Goal: Task Accomplishment & Management: Use online tool/utility

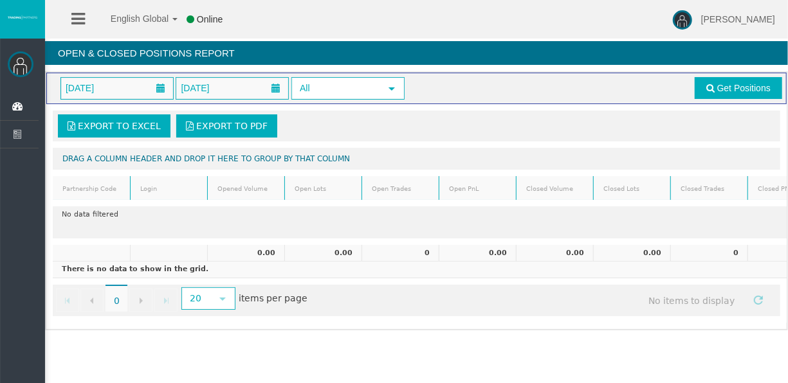
scroll to position [0, 39]
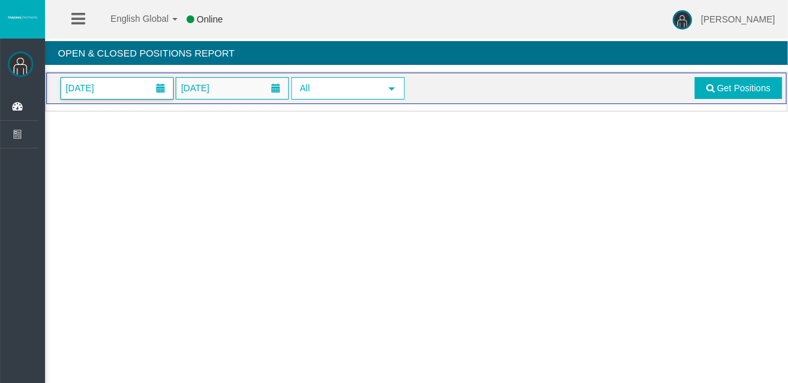
click at [116, 82] on span "01/09/2025" at bounding box center [117, 88] width 112 height 21
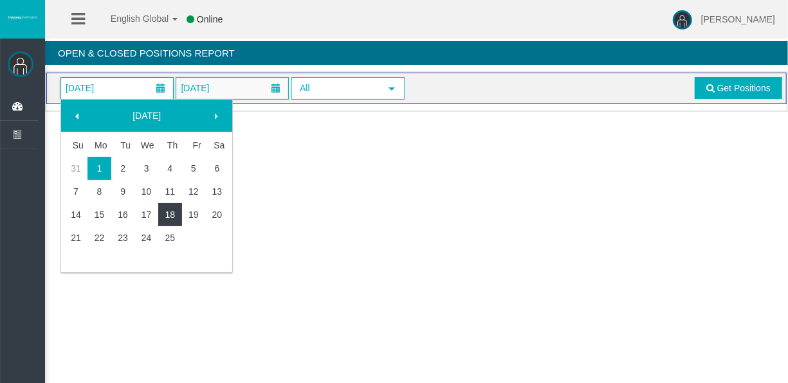
click at [179, 219] on link "18" at bounding box center [170, 214] width 24 height 23
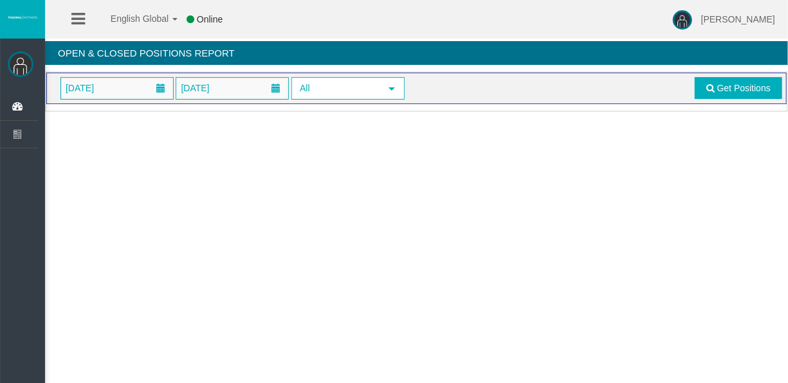
click at [124, 94] on span "18/09/2025" at bounding box center [117, 88] width 112 height 21
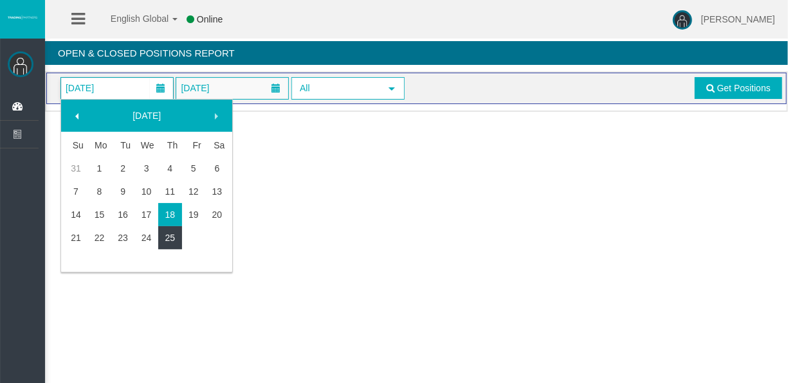
click at [175, 247] on link "25" at bounding box center [170, 237] width 24 height 23
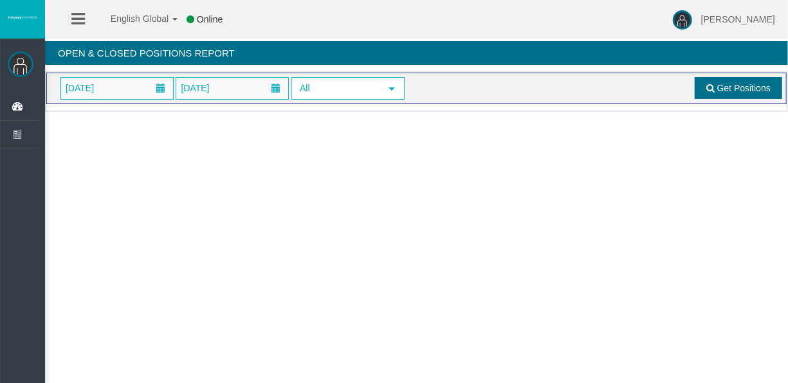
click at [708, 89] on span at bounding box center [710, 88] width 8 height 9
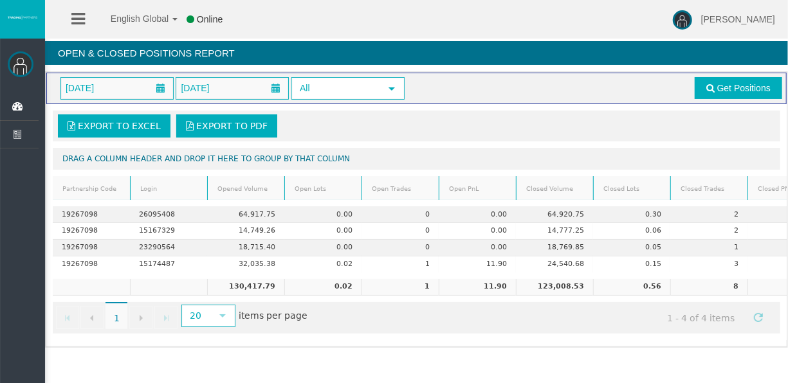
click at [667, 348] on div "Loading... 25/09/2025 25/09/2025 All select Get Positions Export to Excel Expor…" at bounding box center [416, 209] width 743 height 276
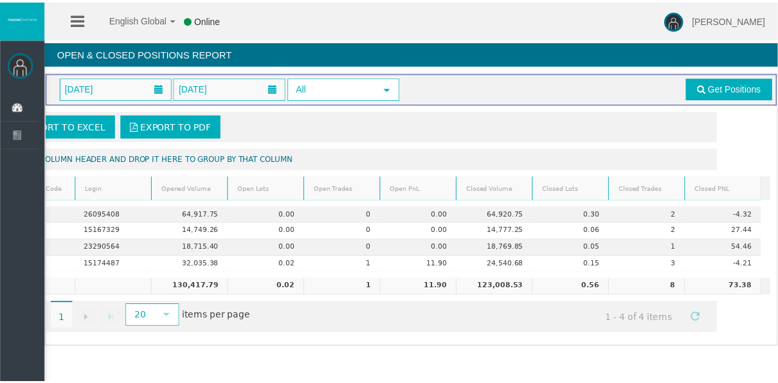
scroll to position [0, 64]
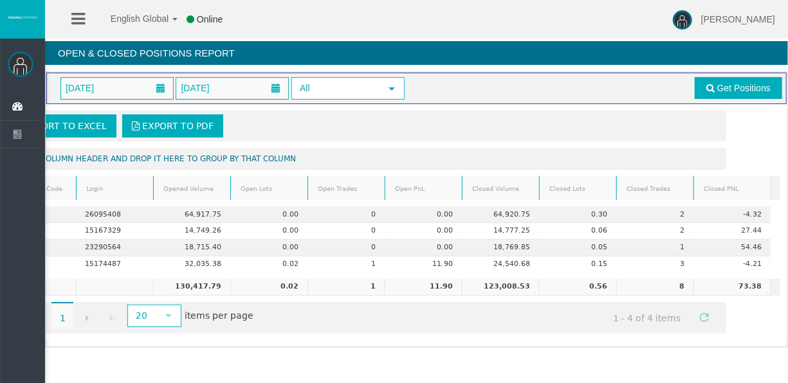
drag, startPoint x: 725, startPoint y: 334, endPoint x: 714, endPoint y: 339, distance: 11.5
click at [714, 339] on div "Export to Excel Export to PDF Drag a column header and drop it here to group by…" at bounding box center [416, 222] width 740 height 236
drag, startPoint x: 695, startPoint y: 350, endPoint x: 651, endPoint y: 352, distance: 43.8
click at [651, 348] on div "Loading... 25/09/2025 25/09/2025 All select Get Positions Export to Excel Expor…" at bounding box center [416, 209] width 743 height 276
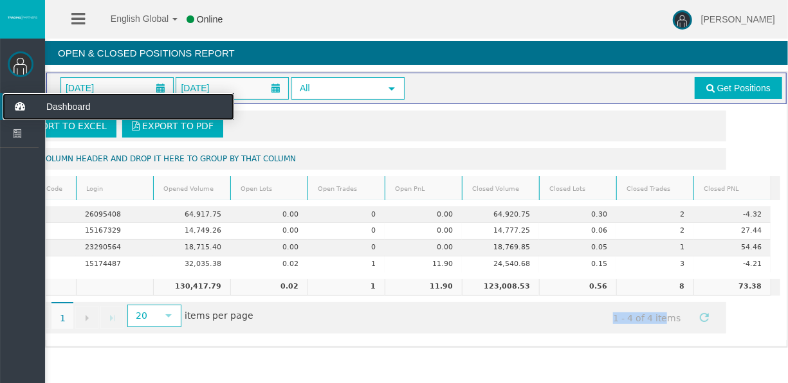
click at [24, 112] on icon at bounding box center [20, 106] width 34 height 27
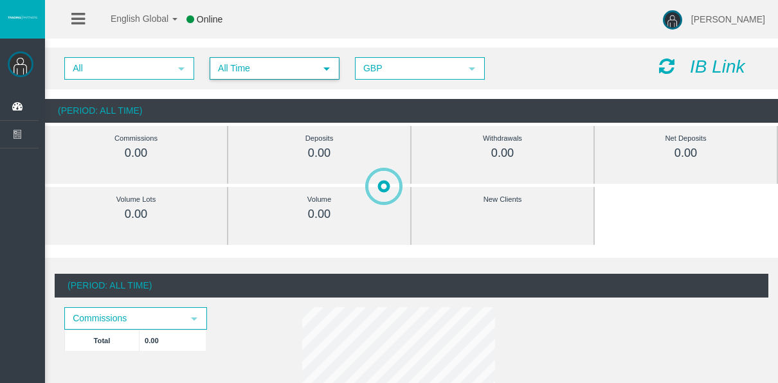
click at [259, 60] on span "All Time" at bounding box center [263, 69] width 104 height 20
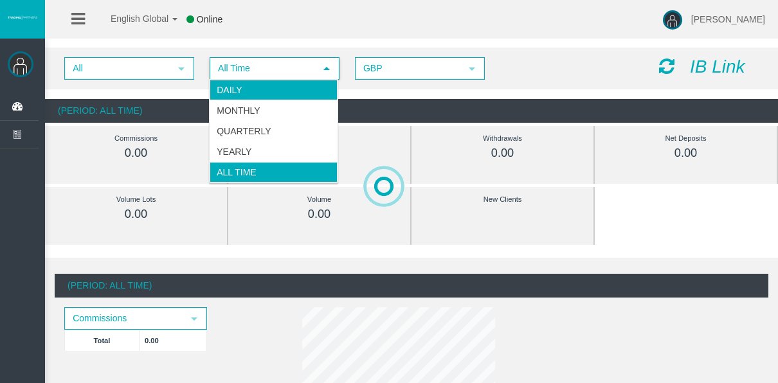
click at [257, 93] on li "Daily" at bounding box center [274, 90] width 128 height 21
